Goal: Navigation & Orientation: Find specific page/section

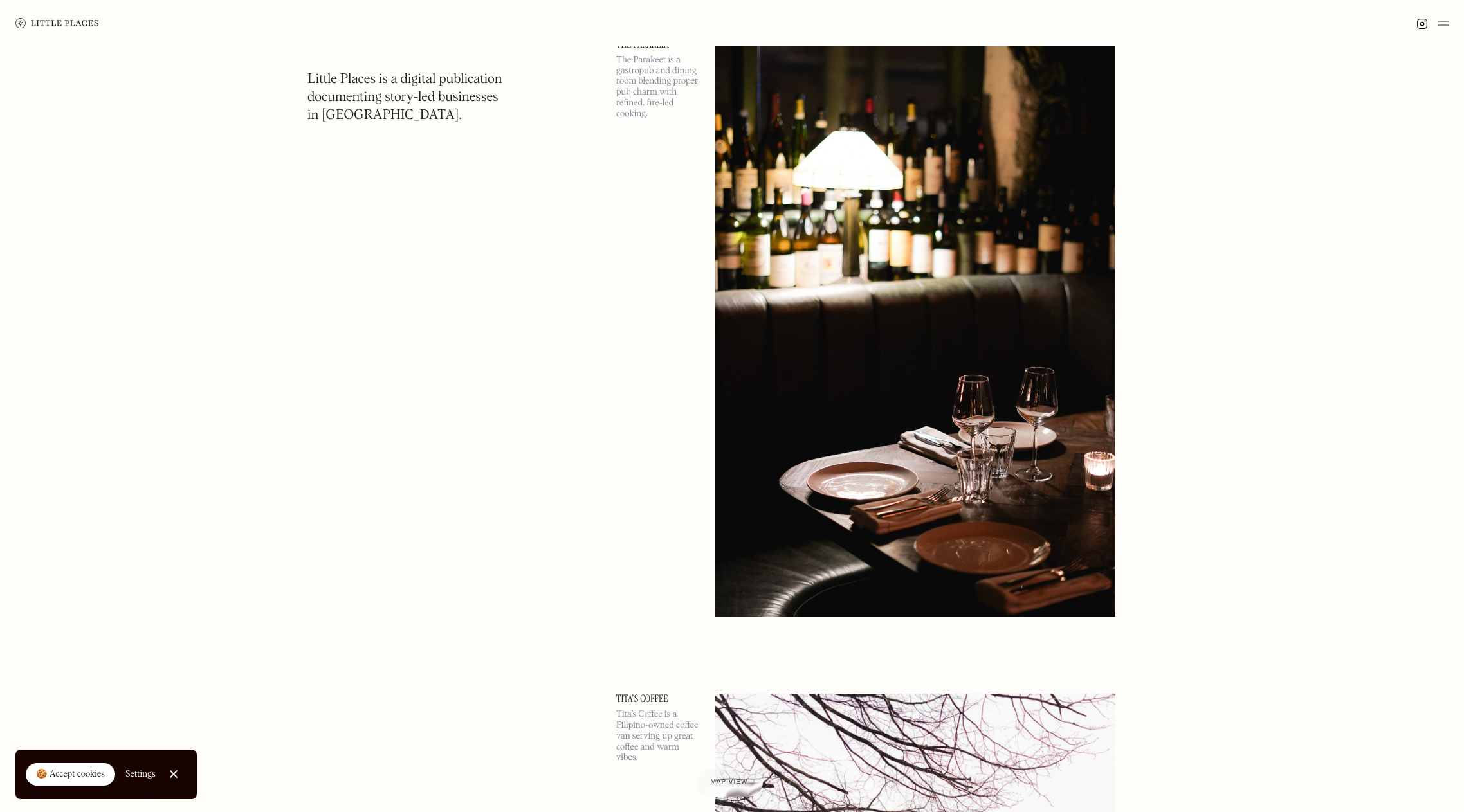
scroll to position [13047, 0]
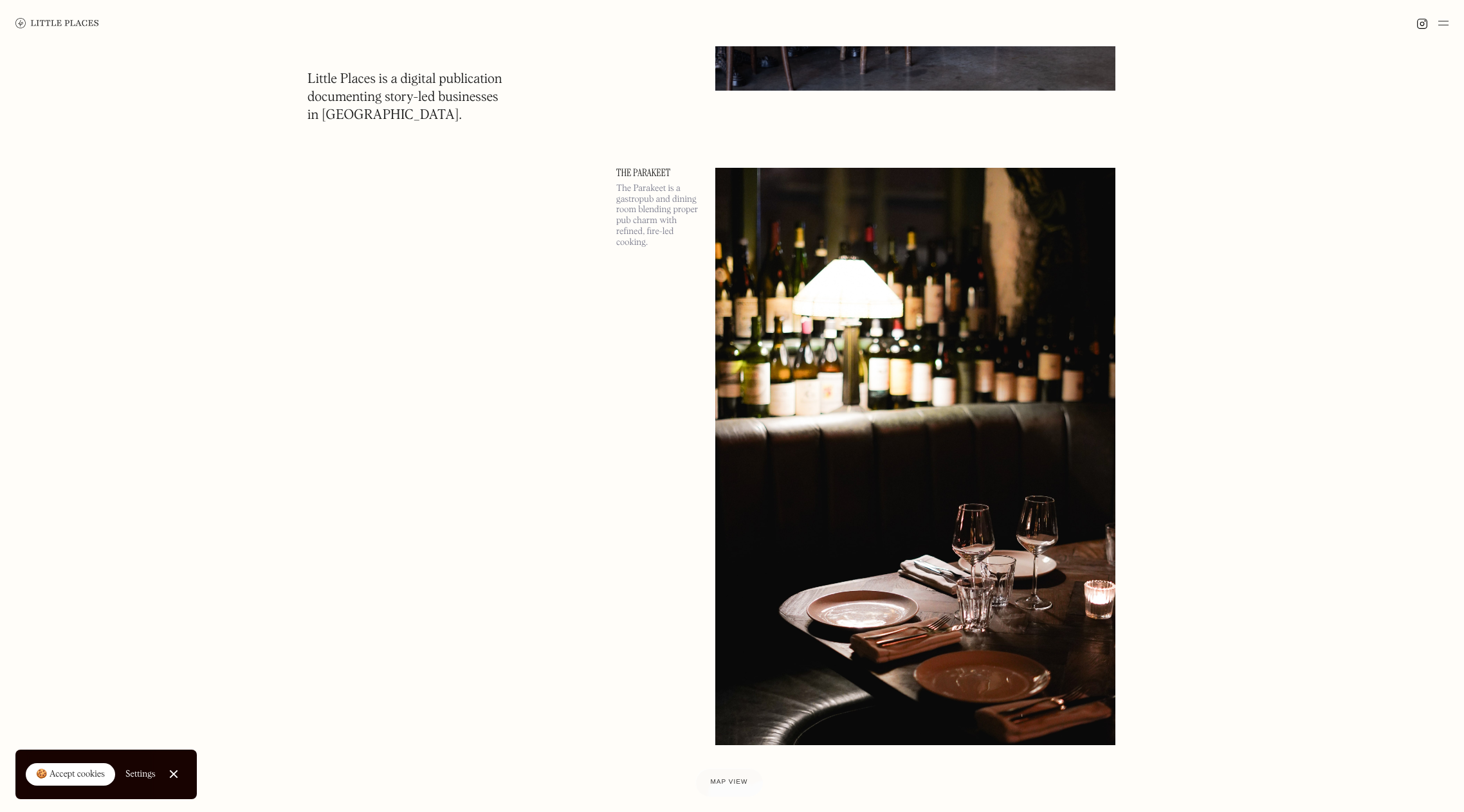
click at [639, 171] on link "The Parakeet" at bounding box center [658, 173] width 83 height 10
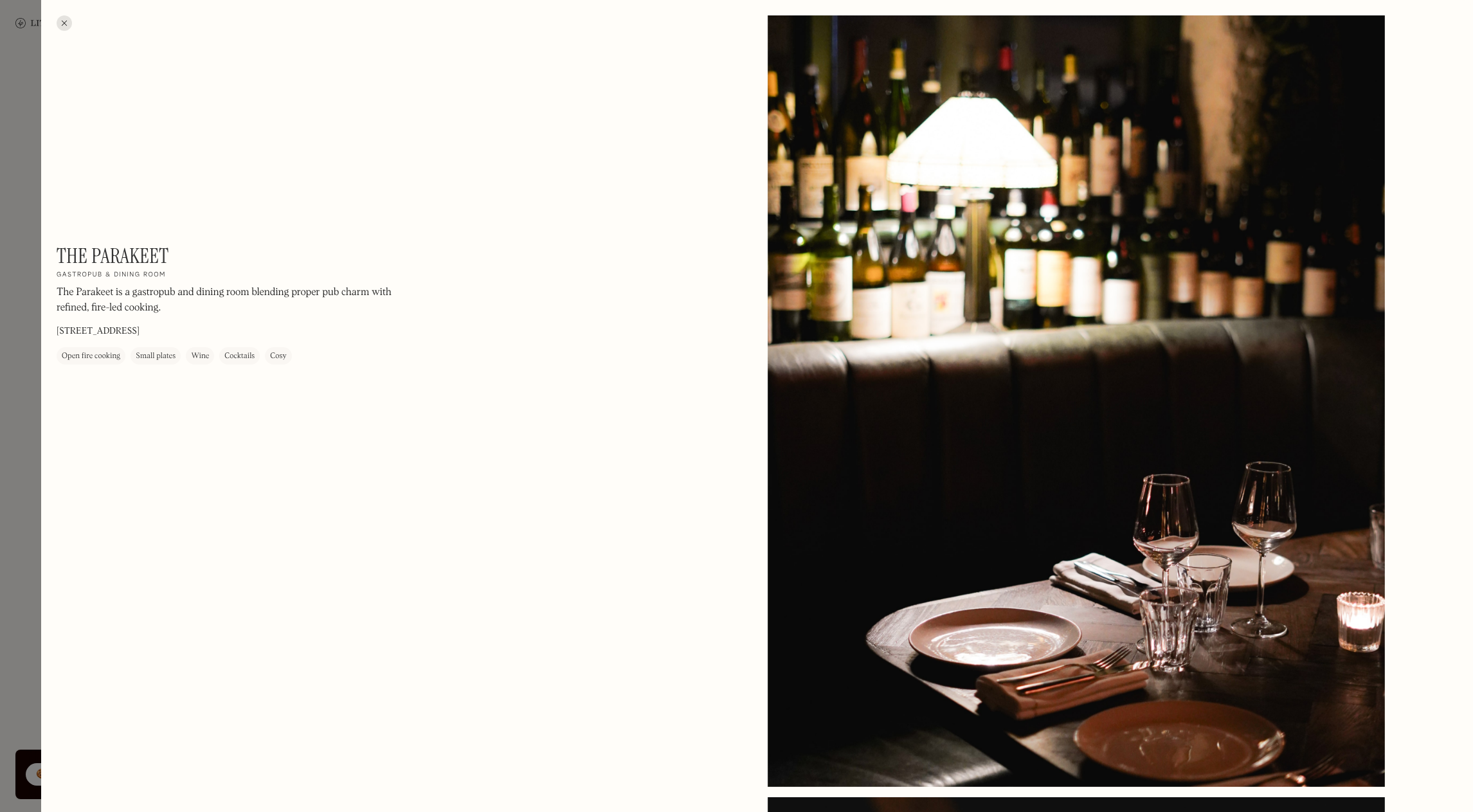
drag, startPoint x: 57, startPoint y: 326, endPoint x: 213, endPoint y: 331, distance: 156.1
click at [213, 331] on div "The Parakeet On Our Radar Gastropub & dining room The Parakeet is a gastropub a…" at bounding box center [230, 304] width 347 height 120
click at [62, 20] on div at bounding box center [65, 23] width 15 height 15
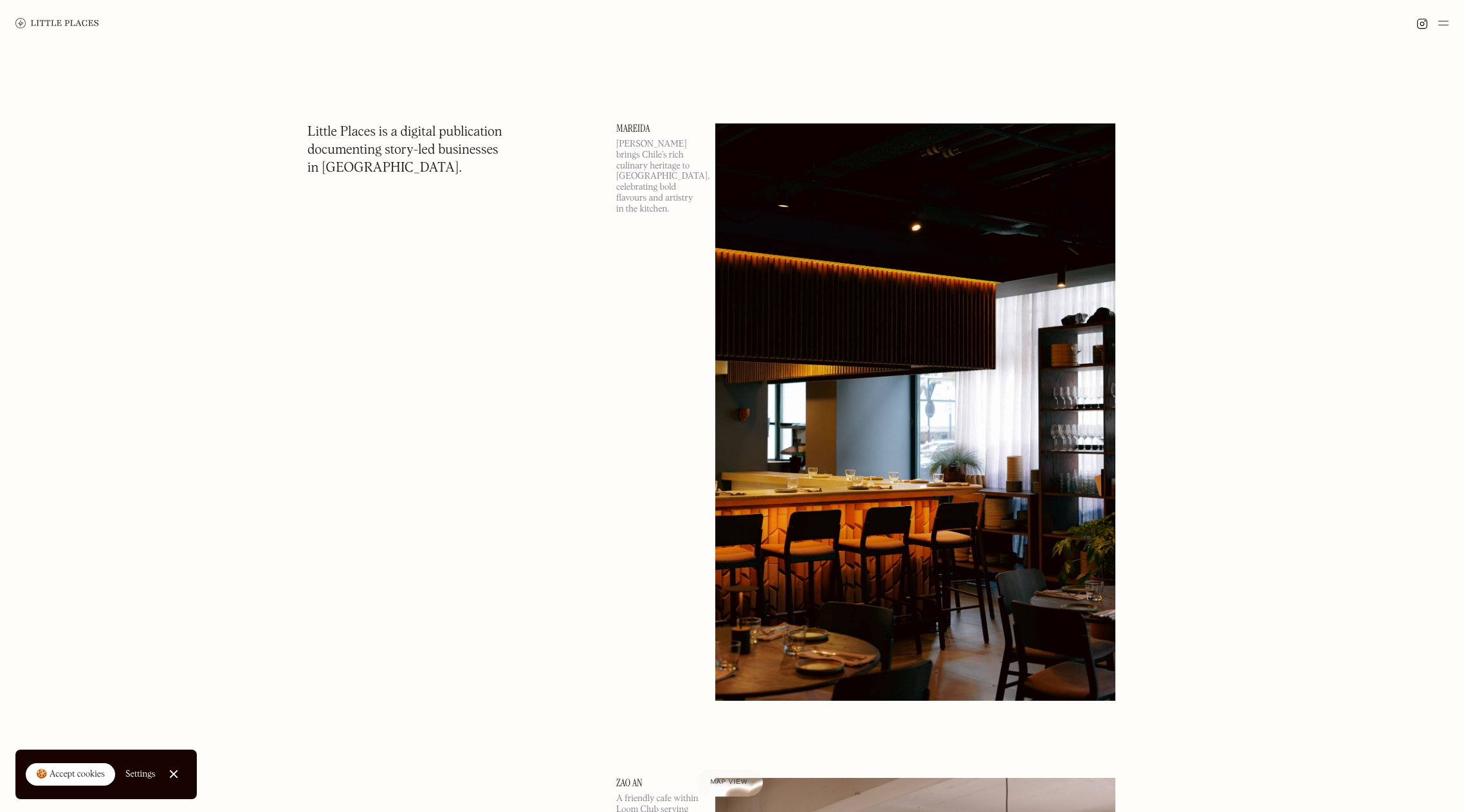
click at [1443, 23] on img at bounding box center [1443, 23] width 10 height 15
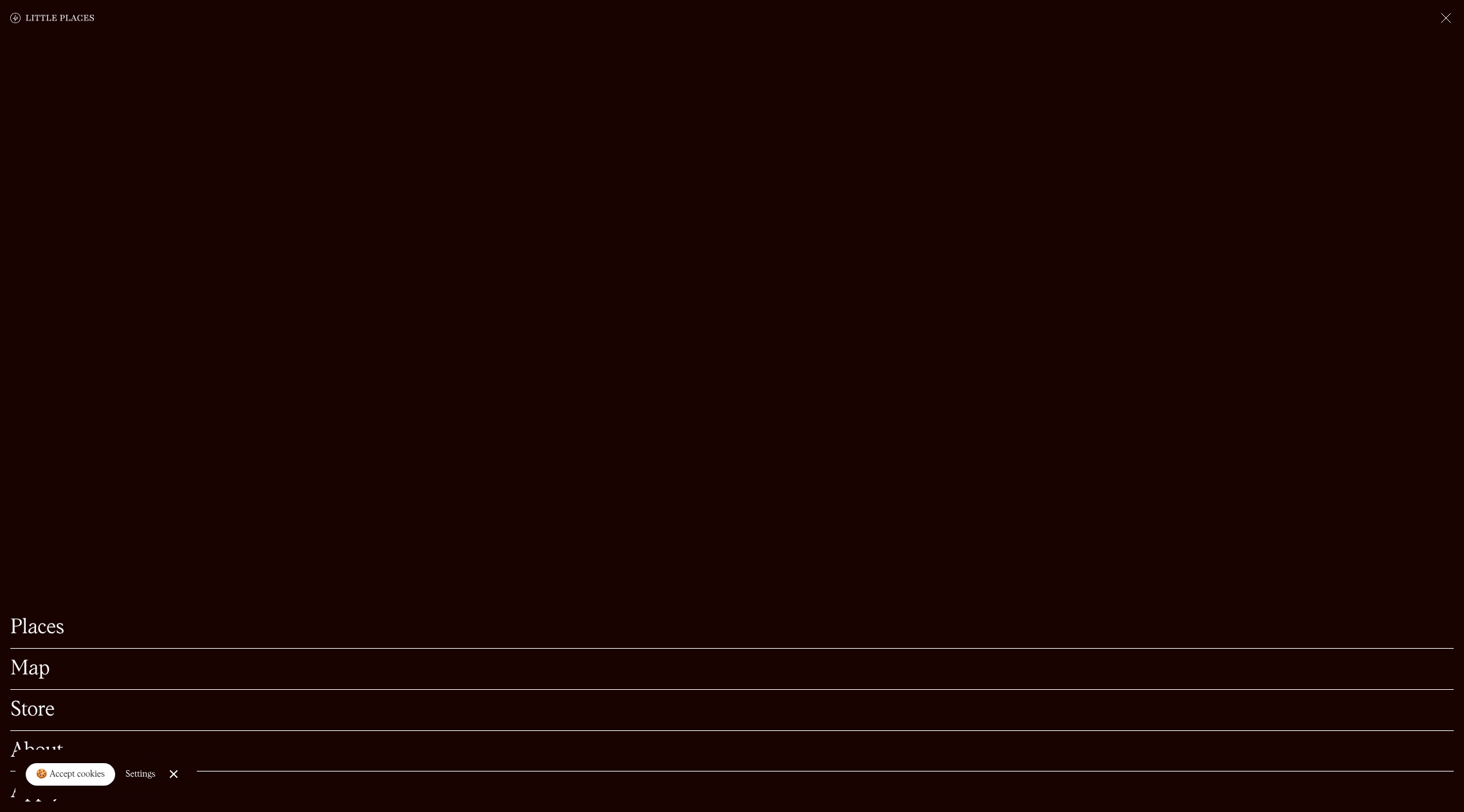
click at [40, 659] on link "Map" at bounding box center [732, 668] width 1443 height 20
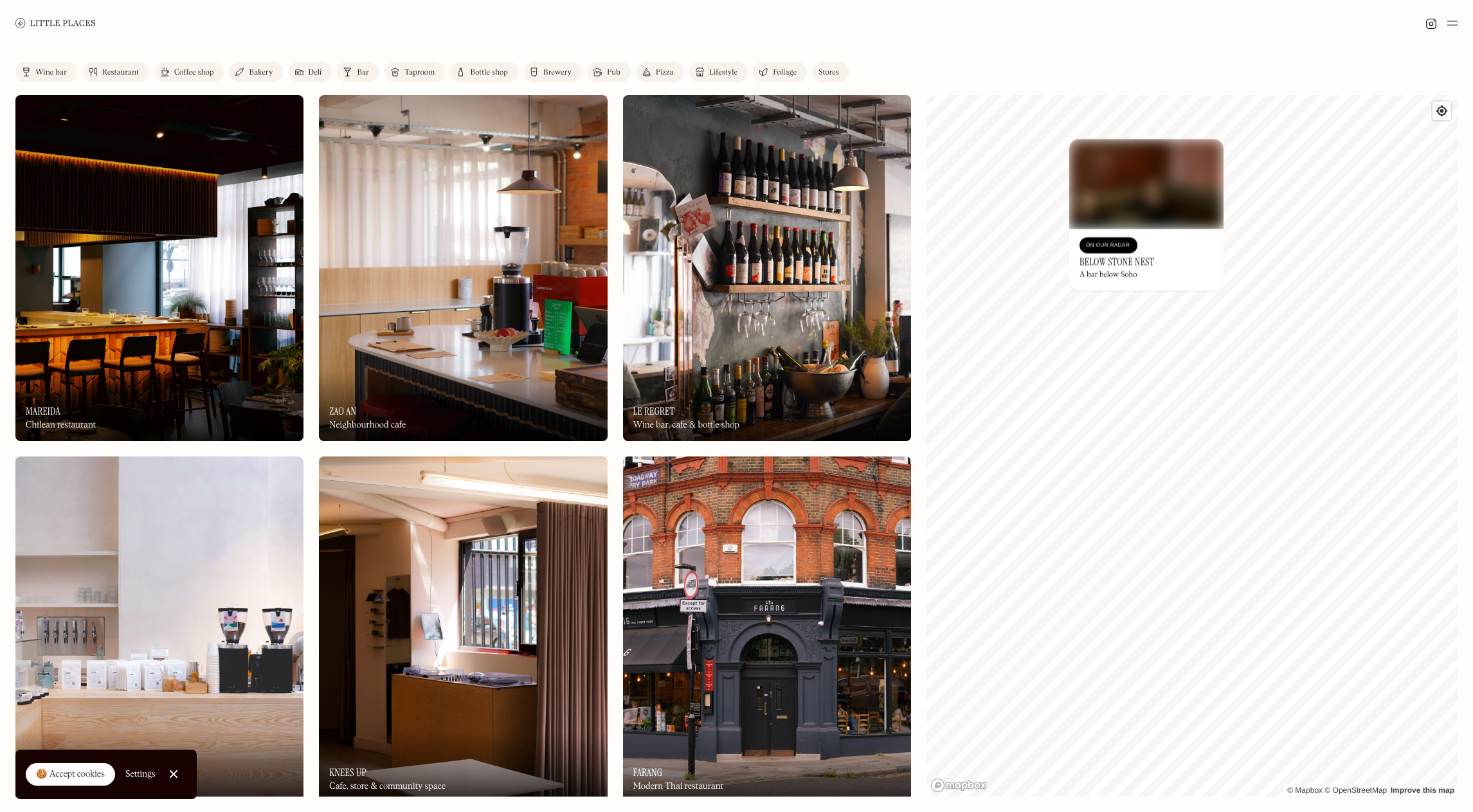
click at [1154, 276] on div "© Mapbox © OpenStreetMap Improve this map On Our Radar Below Stone Nest A bar b…" at bounding box center [1192, 446] width 531 height 701
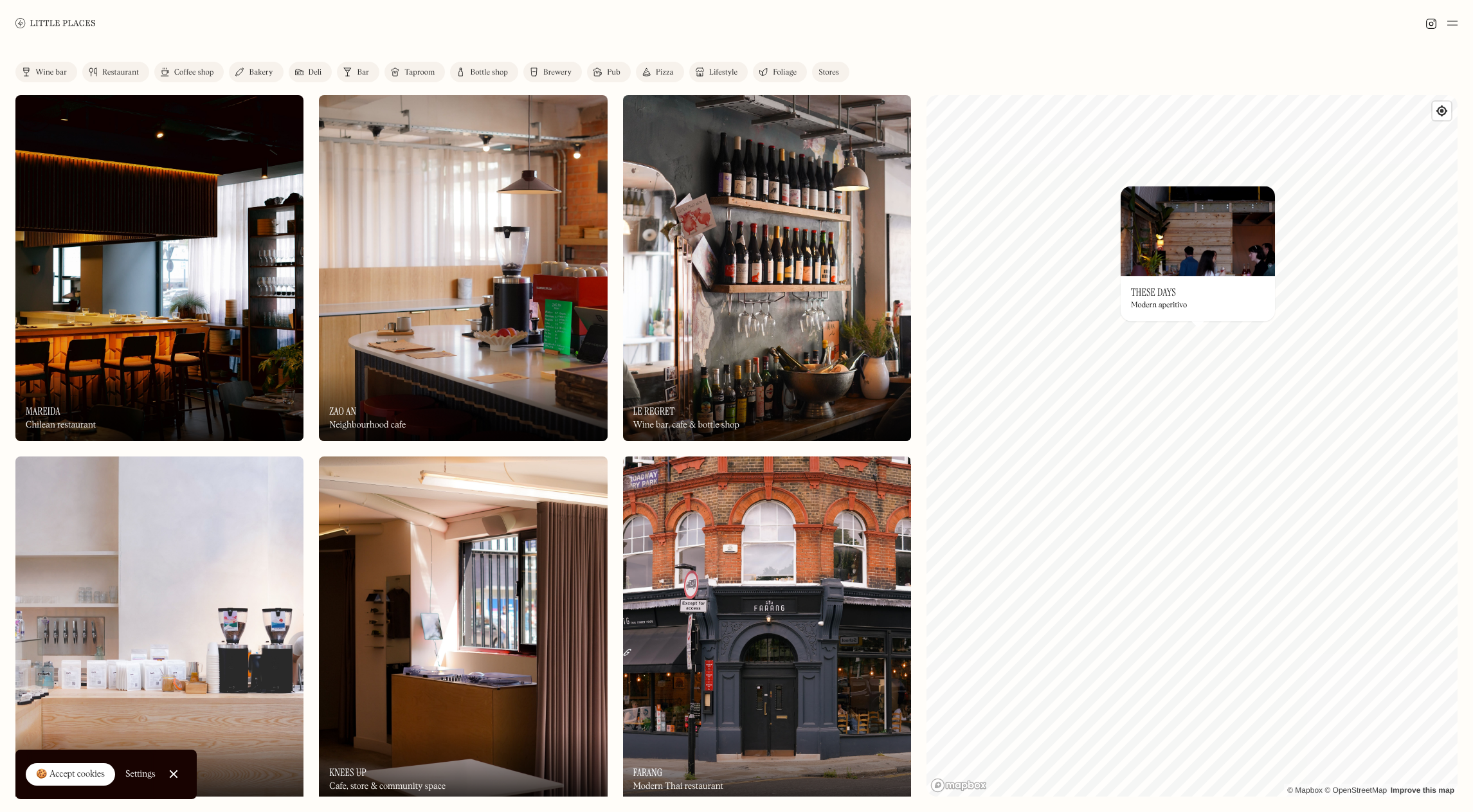
click at [1180, 294] on div "On Our Radar These Days Modern aperitivo" at bounding box center [1197, 298] width 154 height 45
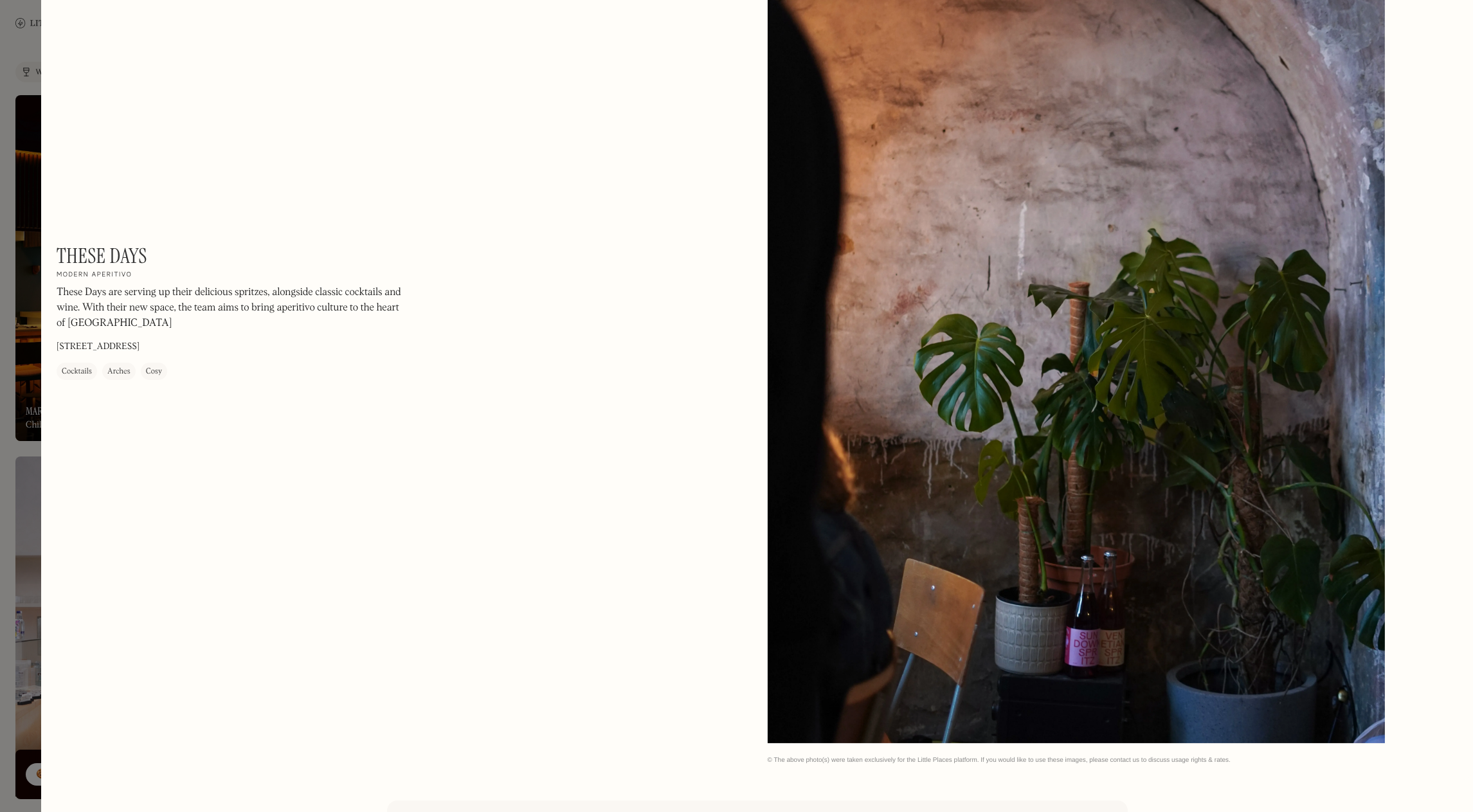
scroll to position [1879, 0]
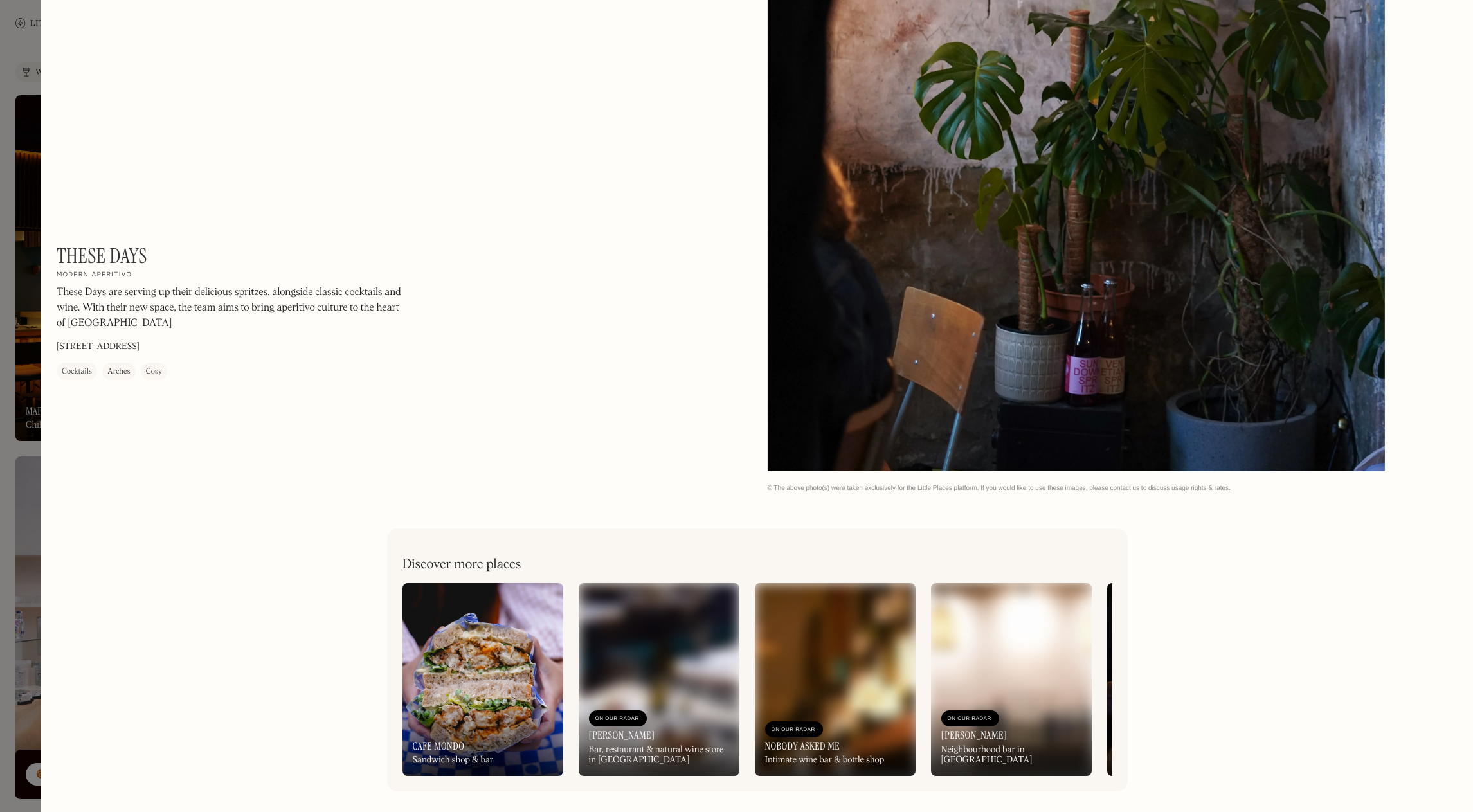
click at [670, 731] on div "On Our Radar Elliot's Bar, restaurant & natural wine store in [GEOGRAPHIC_DATA]" at bounding box center [658, 739] width 161 height 74
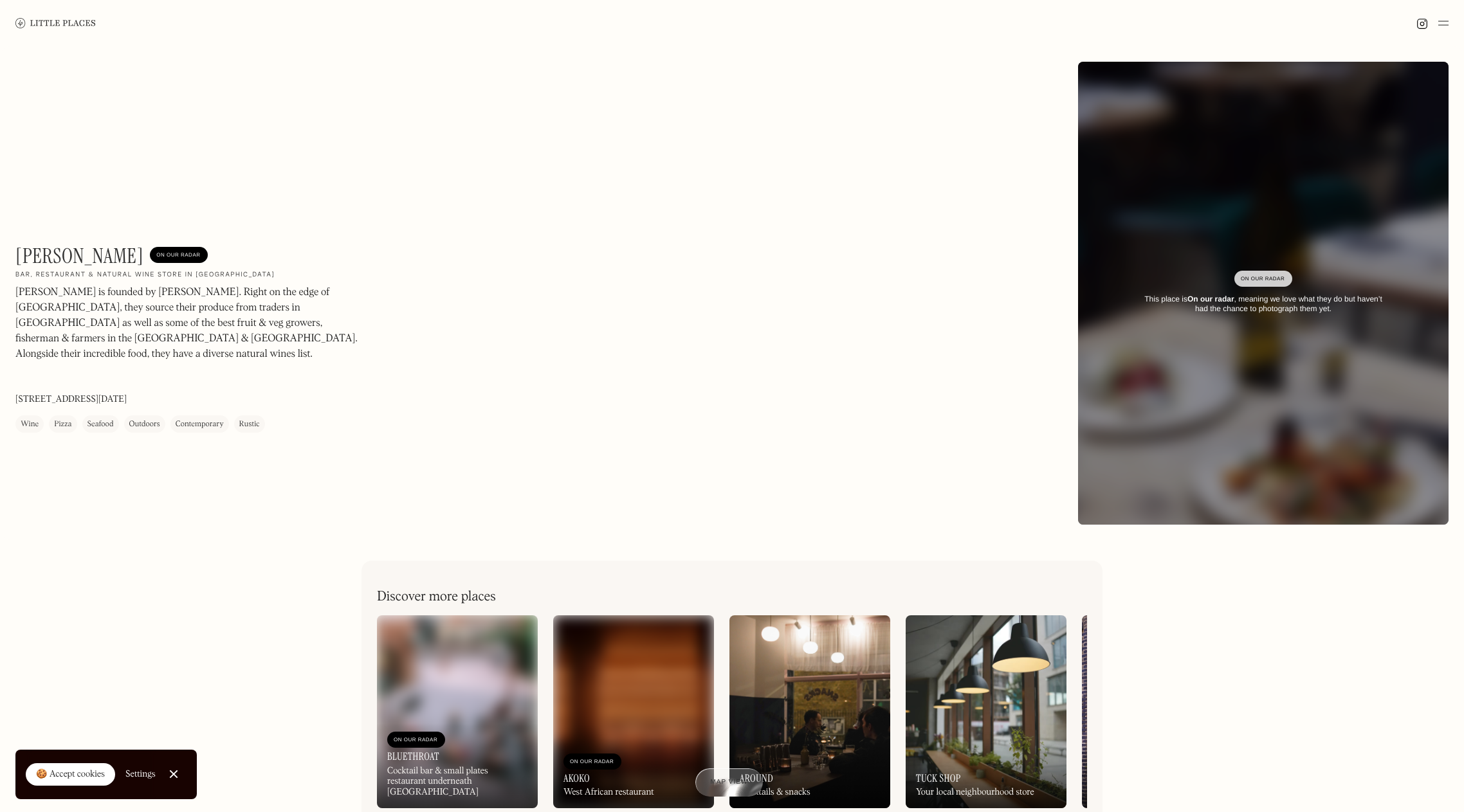
click at [35, 261] on h1 "[PERSON_NAME]" at bounding box center [79, 255] width 128 height 24
drag, startPoint x: 24, startPoint y: 382, endPoint x: 15, endPoint y: 380, distance: 9.2
click at [15, 380] on div "Elliot's On Our Radar Bar, restaurant & natural wine store in Borough Market El…" at bounding box center [732, 293] width 1464 height 494
